Goal: Information Seeking & Learning: Learn about a topic

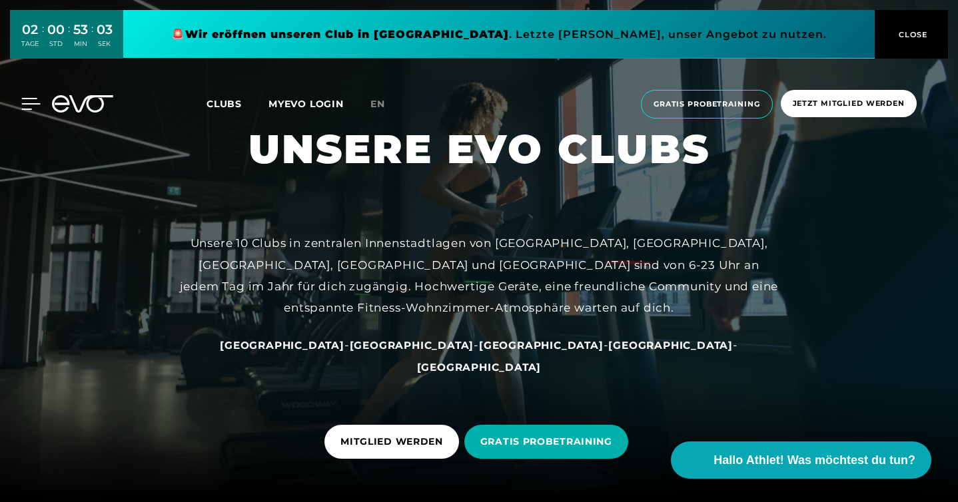
click at [27, 108] on icon at bounding box center [30, 104] width 19 height 12
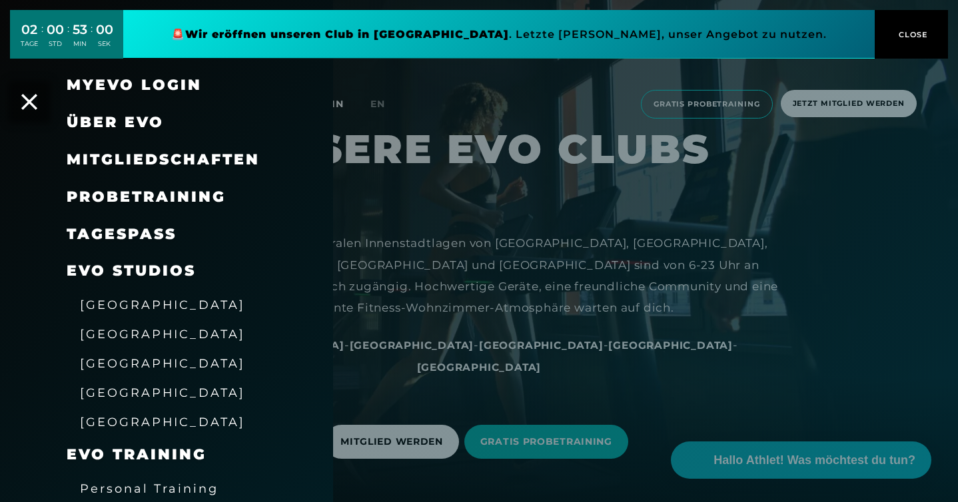
click at [116, 305] on span "[GEOGRAPHIC_DATA]" at bounding box center [162, 305] width 165 height 14
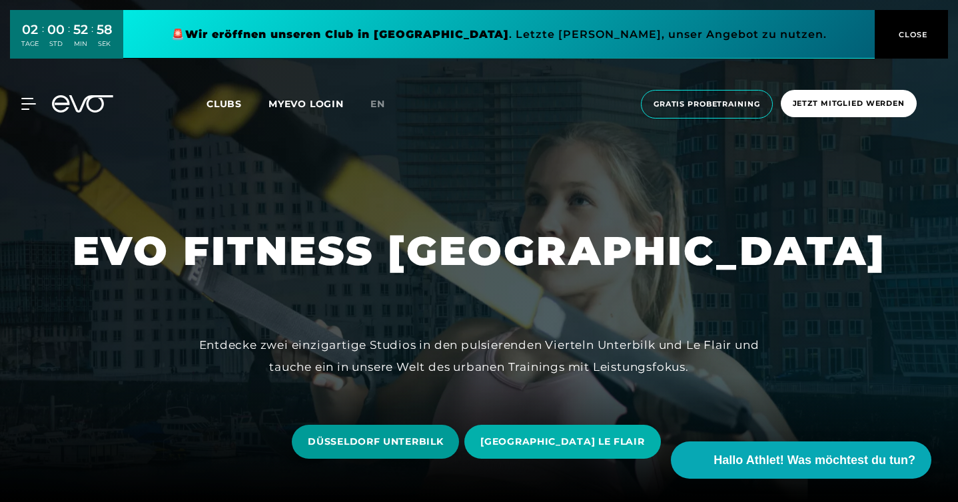
click at [394, 443] on span "DÜSSELDORF UNTERBILK" at bounding box center [375, 442] width 135 height 14
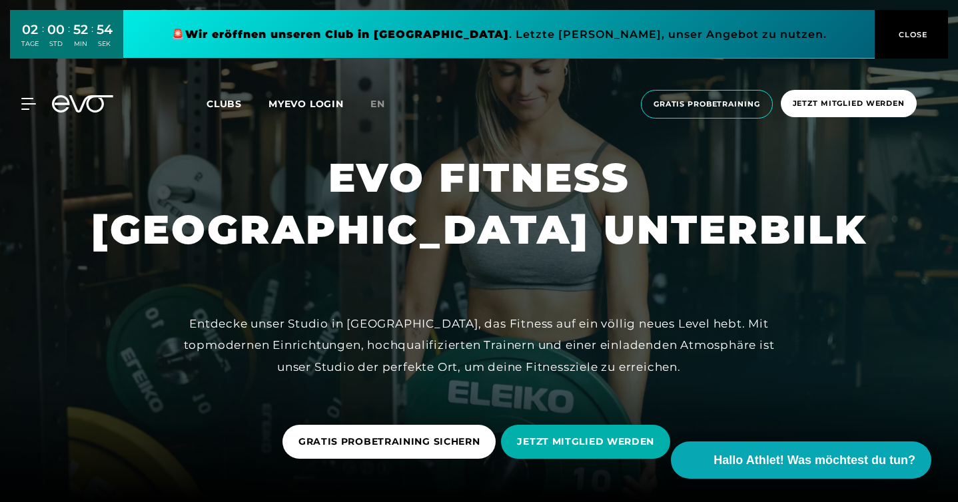
click at [913, 33] on span "CLOSE" at bounding box center [912, 35] width 33 height 12
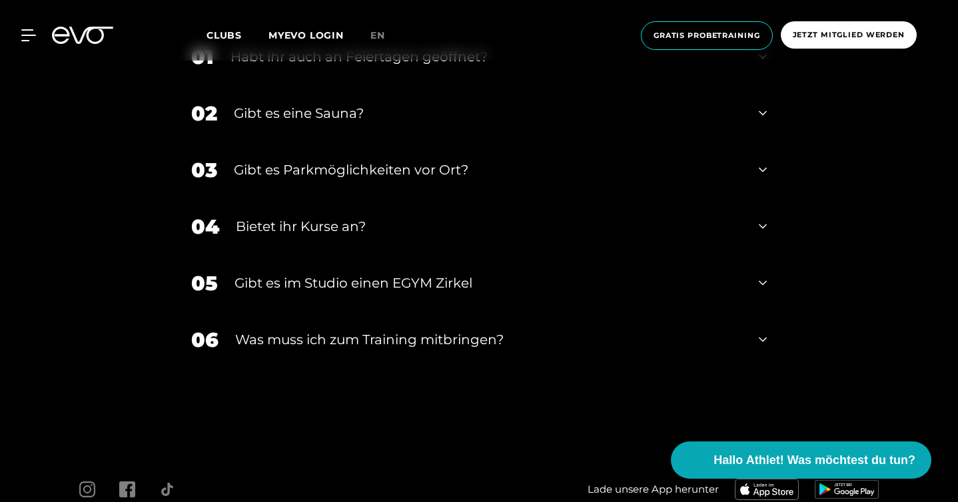
scroll to position [4667, 0]
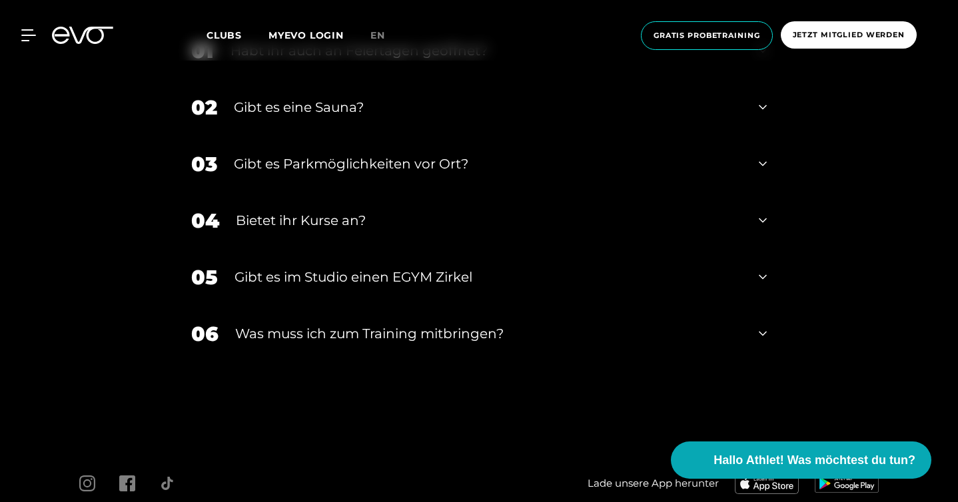
click at [424, 117] on div "Gibt es eine Sauna?" at bounding box center [488, 107] width 508 height 20
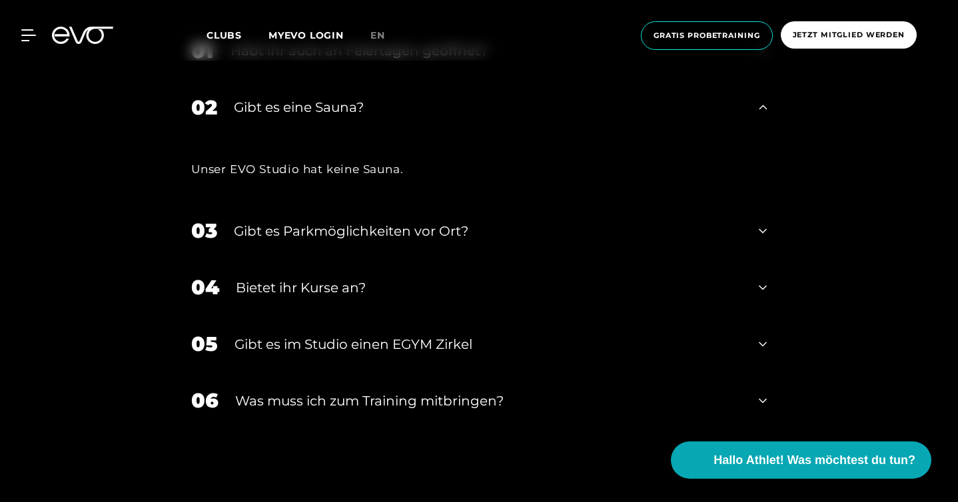
click at [424, 117] on div "Gibt es eine Sauna?" at bounding box center [488, 107] width 508 height 20
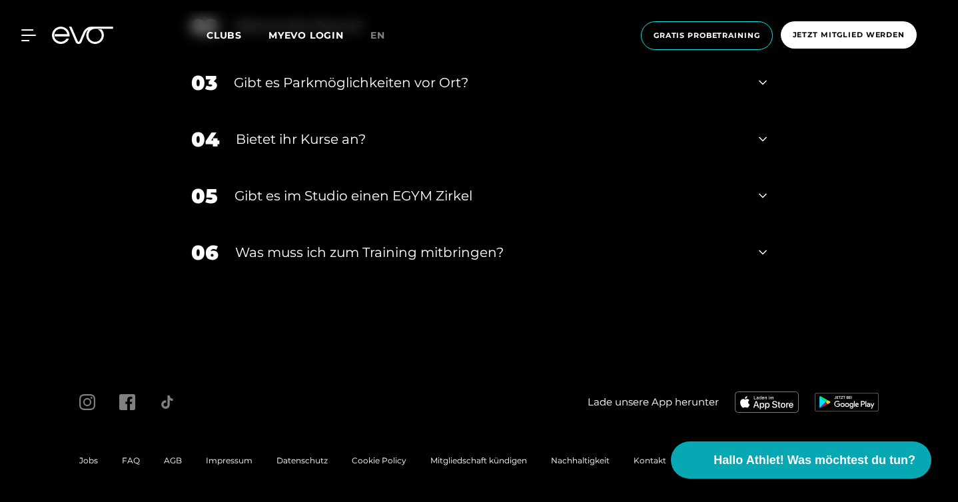
scroll to position [4850, 0]
click at [488, 253] on div "Was muss ich zum Training mitbringen?" at bounding box center [488, 253] width 507 height 20
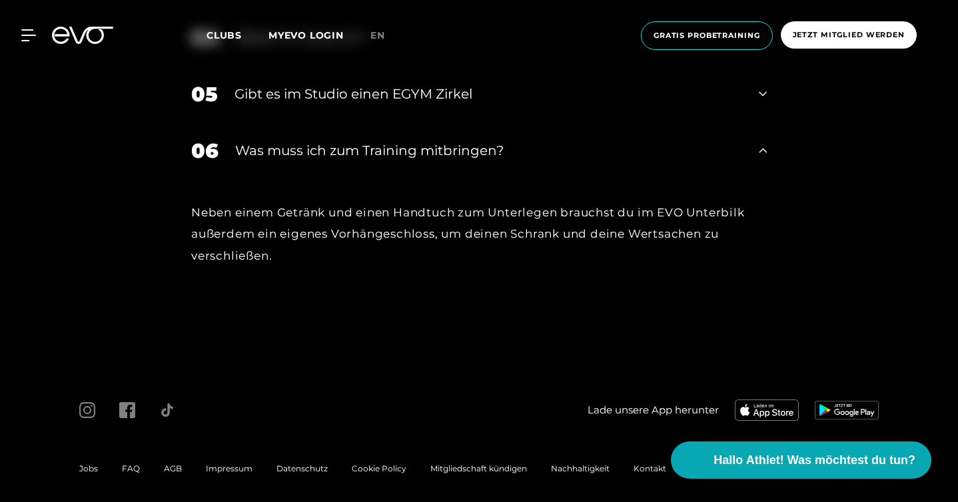
click at [488, 161] on div "Was muss ich zum Training mitbringen?" at bounding box center [488, 151] width 507 height 20
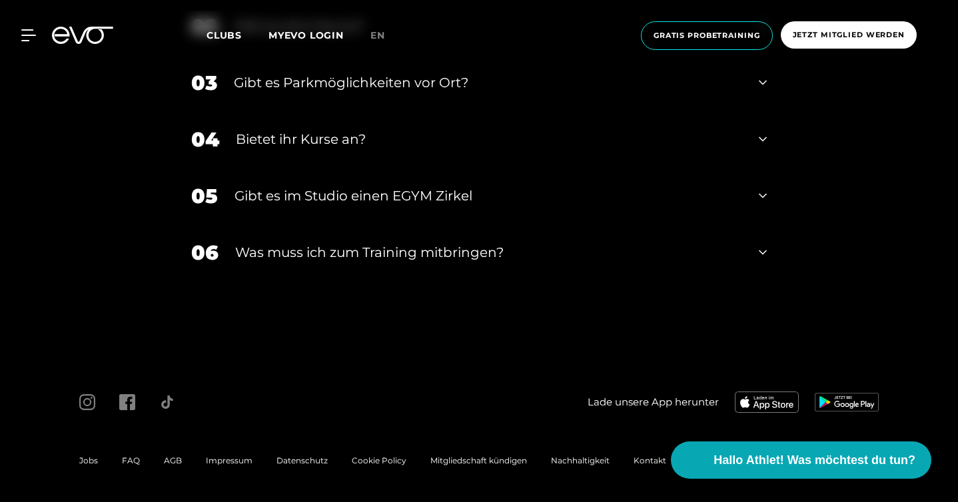
click at [301, 197] on div "Gibt es im Studio einen EGYM Zirkel" at bounding box center [489, 196] width 508 height 20
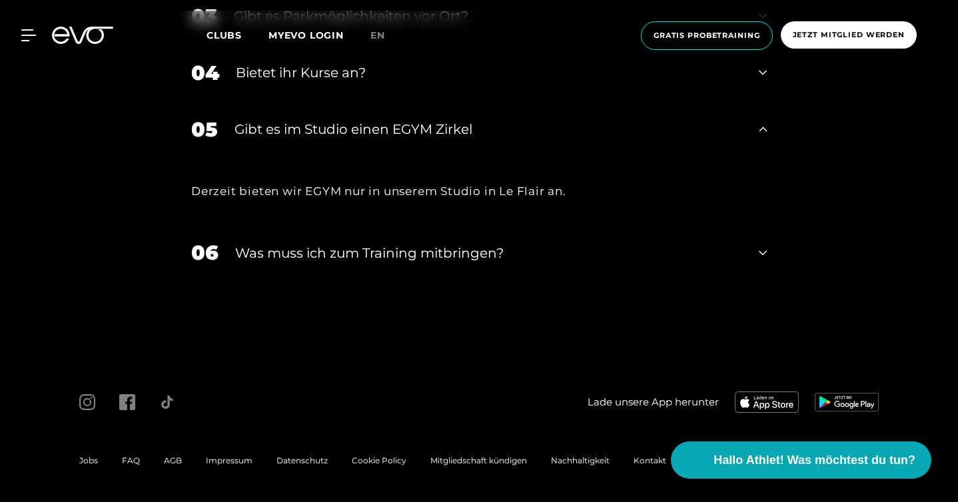
click at [301, 139] on div "Gibt es im Studio einen EGYM Zirkel" at bounding box center [489, 129] width 508 height 20
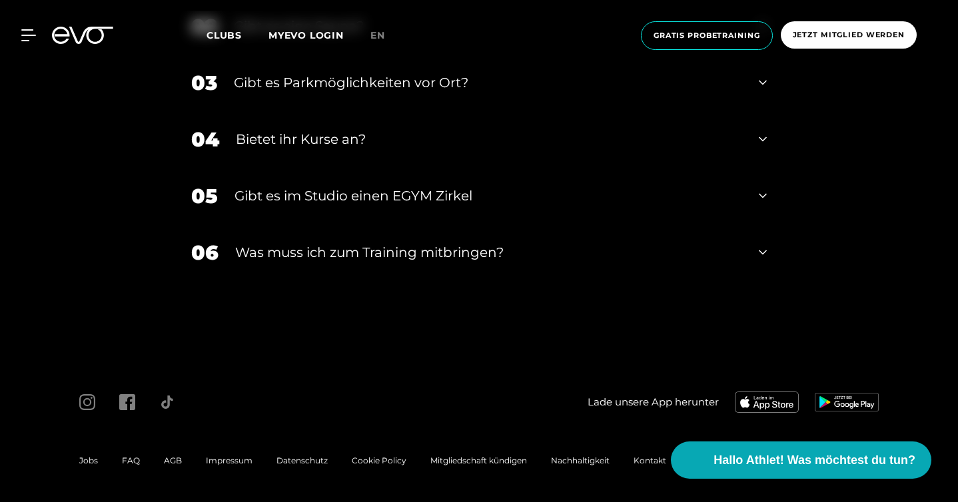
click at [265, 134] on div "Bietet ihr Kurse an?" at bounding box center [489, 139] width 506 height 20
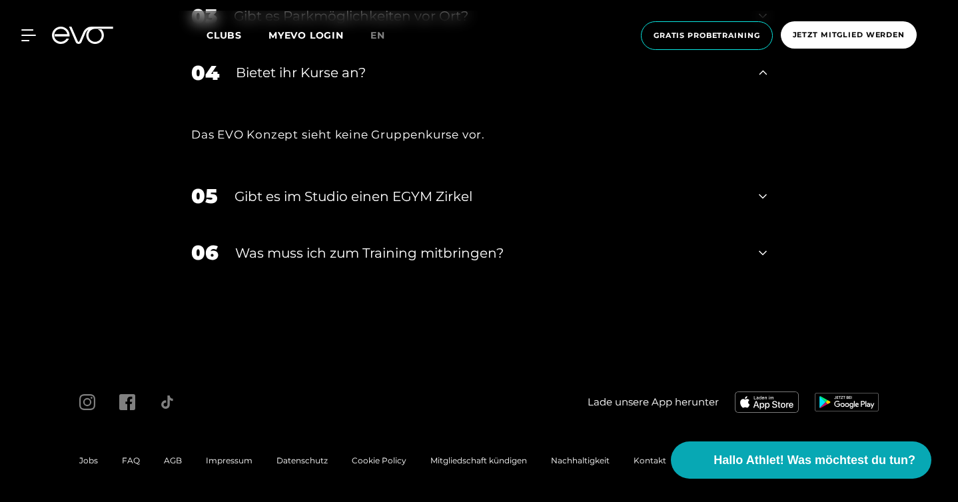
click at [265, 83] on div "Bietet ihr Kurse an?" at bounding box center [489, 73] width 506 height 20
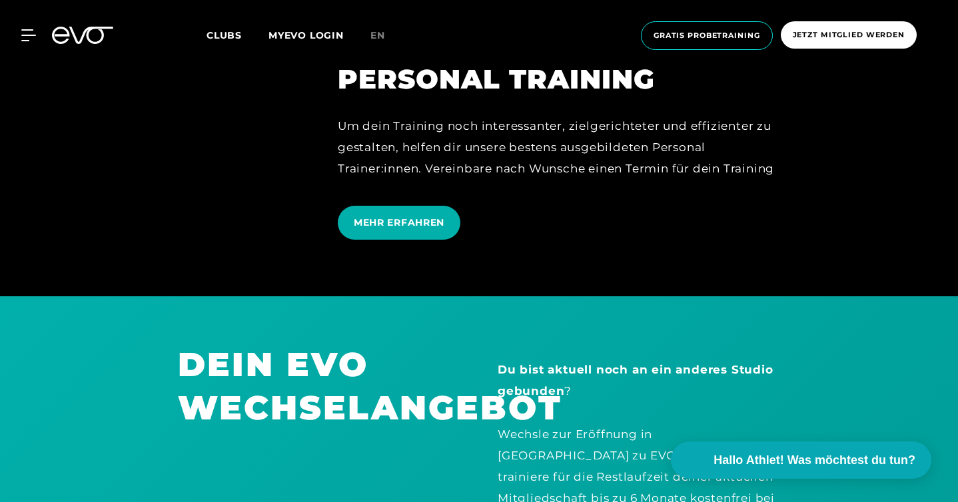
scroll to position [3200, 0]
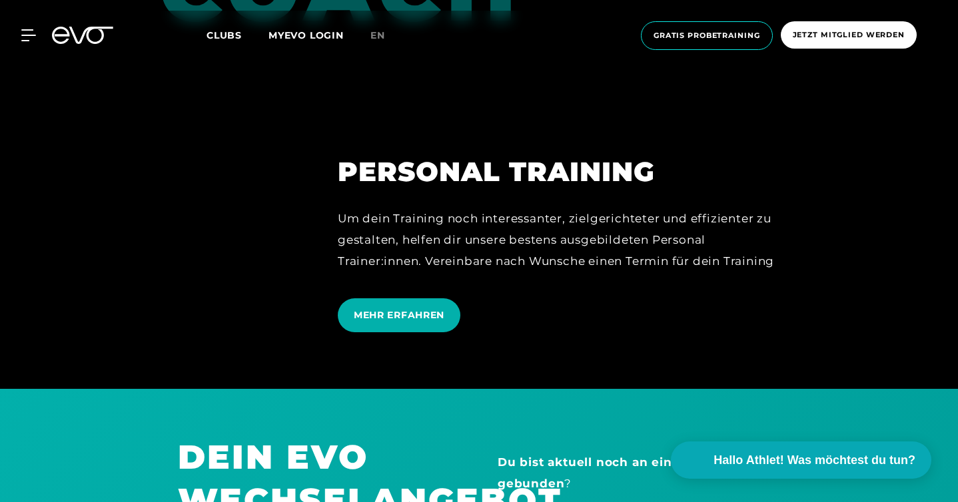
click at [233, 34] on span "Clubs" at bounding box center [224, 35] width 35 height 12
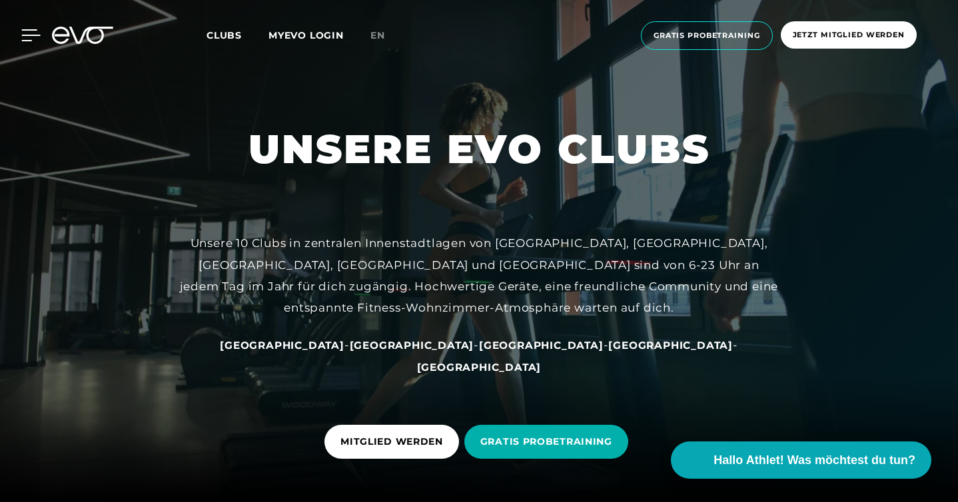
click at [33, 33] on icon at bounding box center [30, 35] width 19 height 12
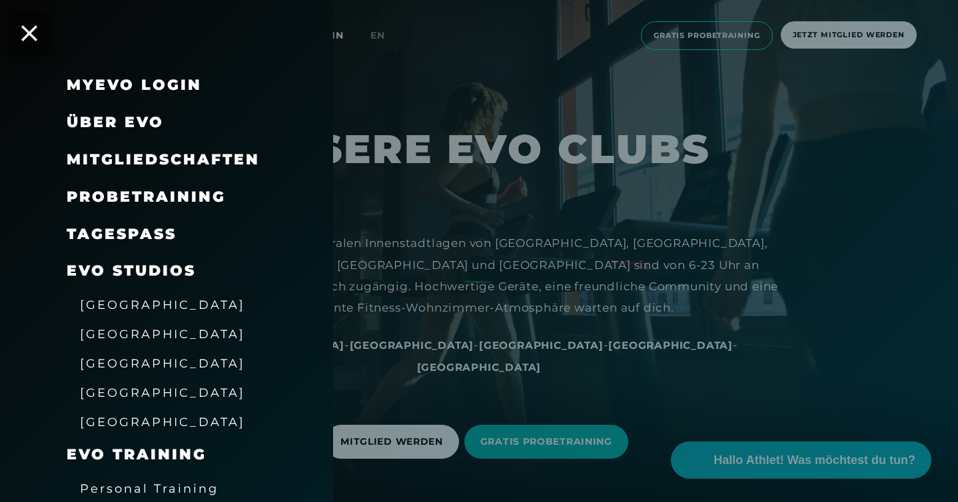
click at [146, 159] on span "Mitgliedschaften" at bounding box center [163, 160] width 193 height 18
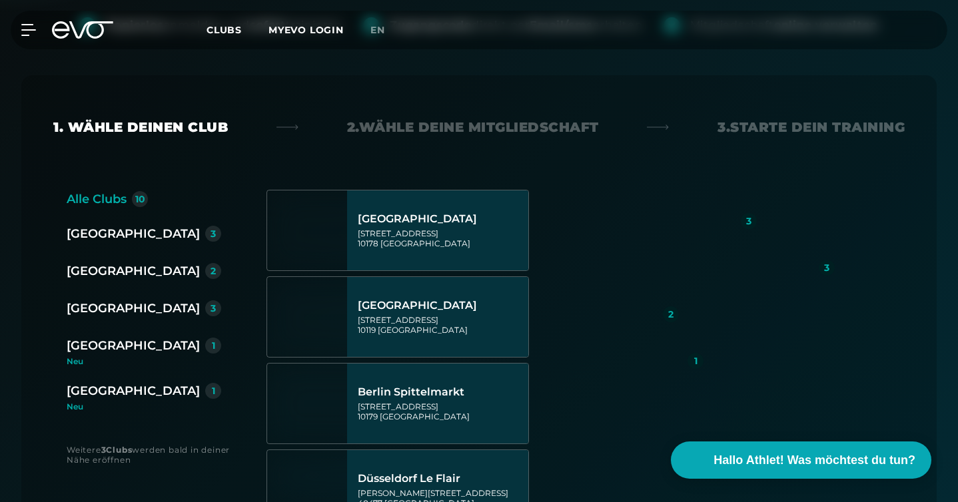
scroll to position [283, 0]
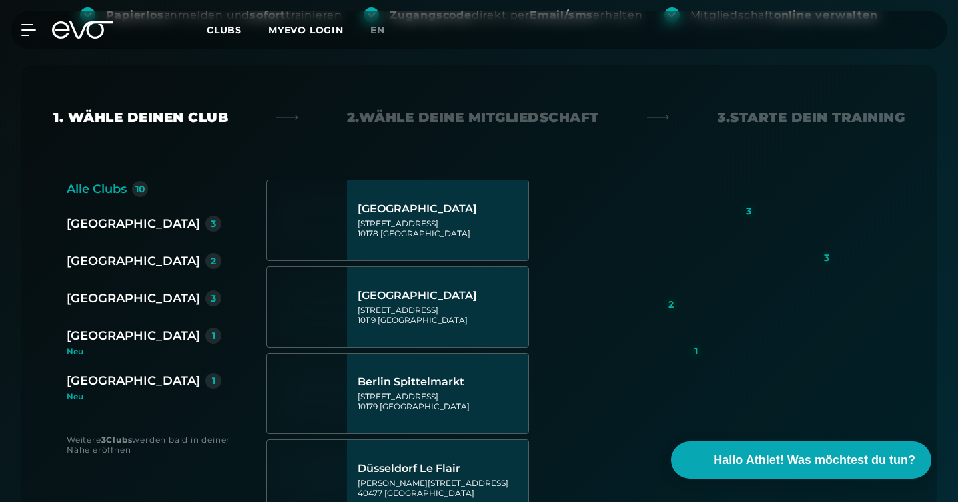
click at [91, 252] on div "[GEOGRAPHIC_DATA]" at bounding box center [133, 261] width 133 height 19
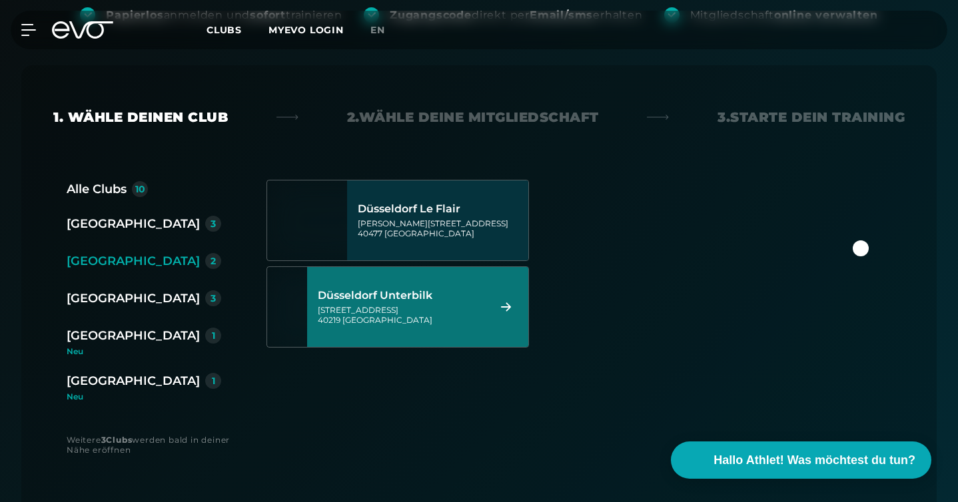
click at [366, 305] on div "[STREET_ADDRESS]" at bounding box center [401, 315] width 167 height 20
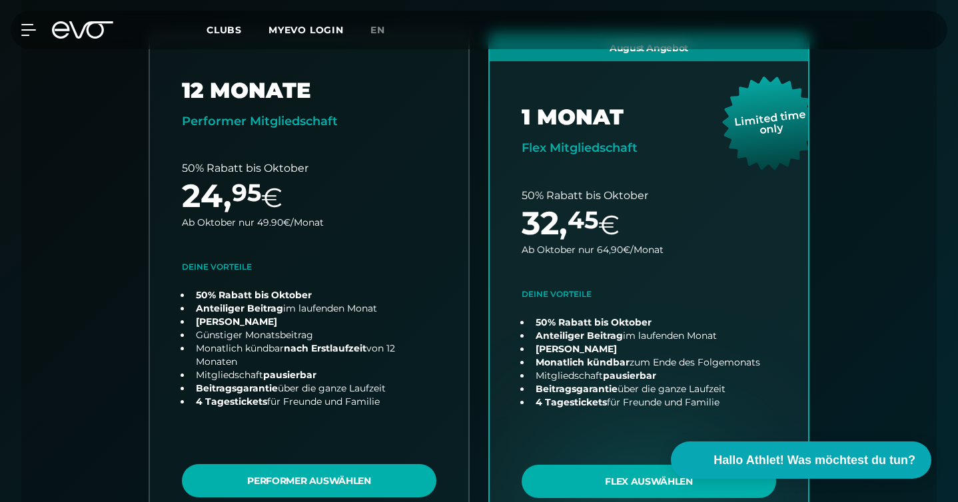
scroll to position [432, 0]
